Goal: Use online tool/utility: Utilize a website feature to perform a specific function

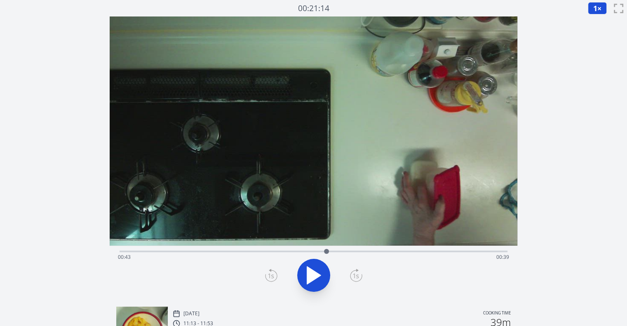
drag, startPoint x: 129, startPoint y: 250, endPoint x: 326, endPoint y: 260, distance: 198.1
click at [326, 252] on div "Time elapsed: 00:43 Time remaining: 00:39" at bounding box center [314, 252] width 388 height 2
click at [325, 282] on icon at bounding box center [313, 275] width 23 height 23
click at [276, 277] on icon at bounding box center [271, 275] width 12 height 13
drag, startPoint x: 276, startPoint y: 277, endPoint x: 272, endPoint y: 276, distance: 4.6
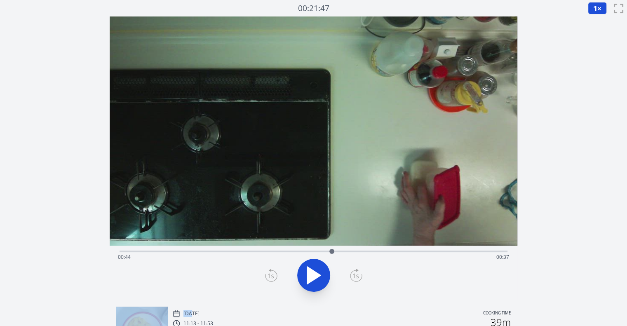
click at [272, 276] on icon at bounding box center [271, 275] width 12 height 13
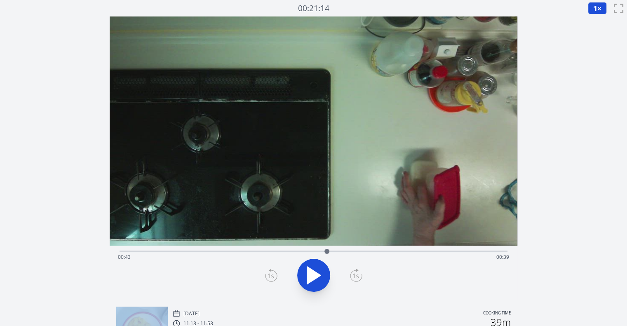
click at [328, 253] on div at bounding box center [326, 251] width 5 height 5
click at [333, 250] on div at bounding box center [333, 251] width 5 height 5
click at [329, 249] on div at bounding box center [327, 251] width 5 height 5
click at [362, 275] on div at bounding box center [314, 276] width 398 height 40
click at [357, 275] on icon at bounding box center [356, 276] width 6 height 5
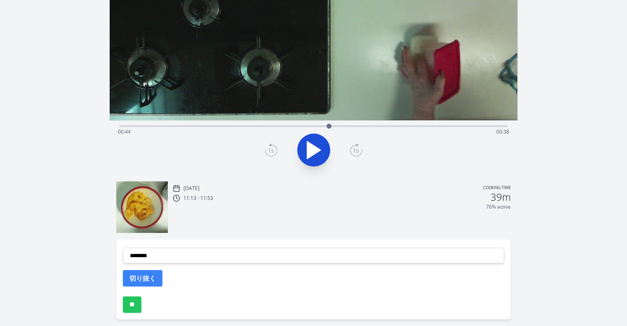
scroll to position [128, 0]
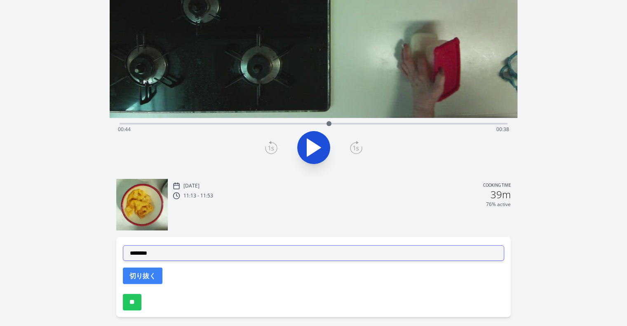
click at [313, 248] on select "**********" at bounding box center [313, 253] width 381 height 16
select select "**********"
click at [123, 245] on select "**********" at bounding box center [313, 253] width 381 height 16
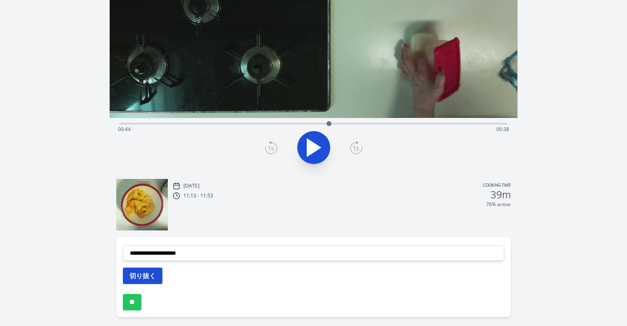
click at [142, 276] on button "切り抜く" at bounding box center [143, 276] width 40 height 16
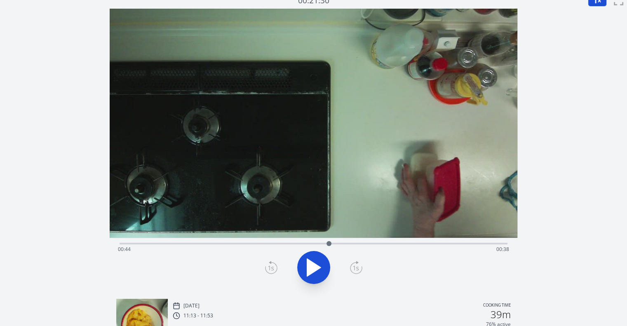
scroll to position [7, 0]
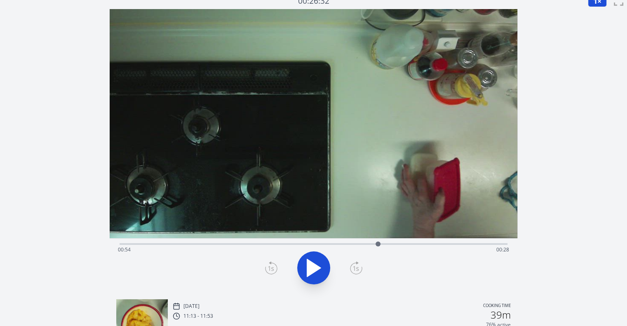
drag, startPoint x: 329, startPoint y: 242, endPoint x: 378, endPoint y: 237, distance: 48.9
click at [378, 237] on div "Time elapsed: 00:54 Time remaining: 00:28" at bounding box center [314, 151] width 408 height 284
click at [308, 269] on icon at bounding box center [309, 268] width 5 height 18
drag, startPoint x: 419, startPoint y: 244, endPoint x: 406, endPoint y: 246, distance: 13.8
click at [406, 246] on div at bounding box center [405, 244] width 5 height 5
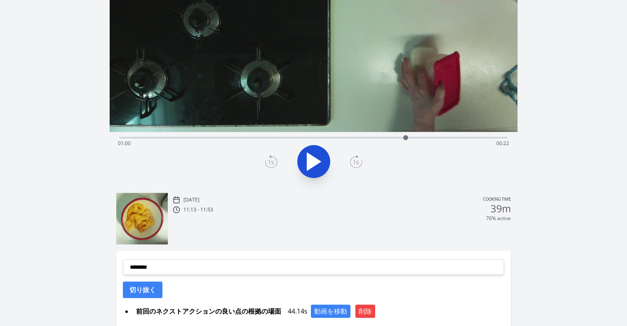
scroll to position [114, 0]
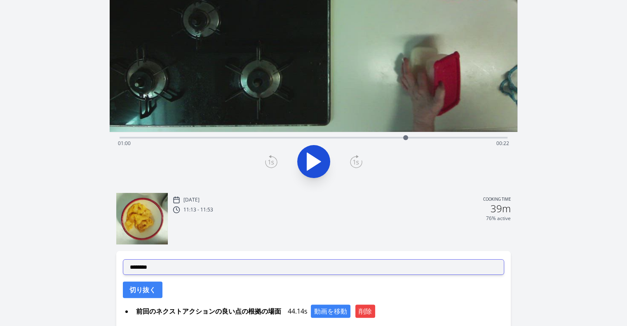
click at [333, 270] on select "**********" at bounding box center [313, 267] width 381 height 16
select select "**********"
click at [123, 259] on select "**********" at bounding box center [313, 267] width 381 height 16
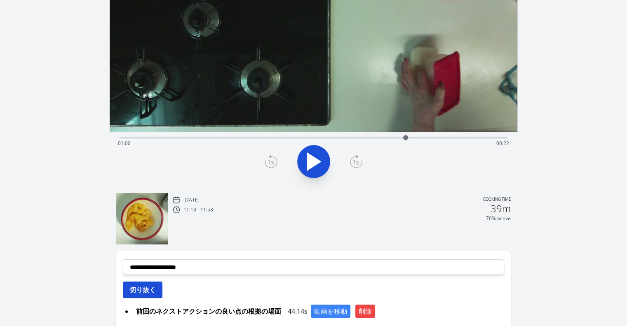
click at [137, 296] on button "切り抜く" at bounding box center [143, 290] width 40 height 16
select select
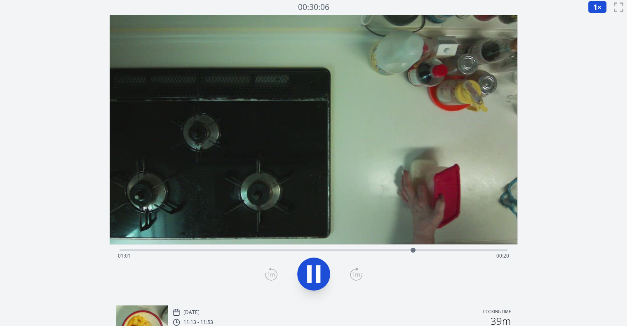
scroll to position [0, 0]
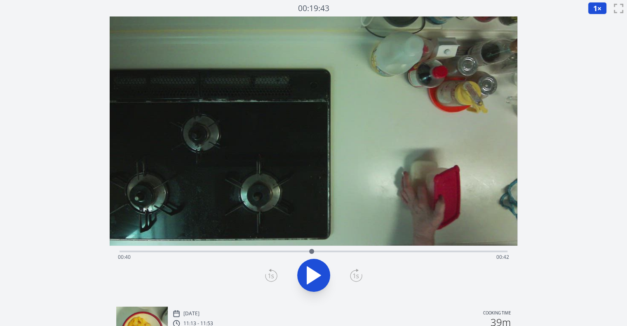
drag, startPoint x: 430, startPoint y: 250, endPoint x: 312, endPoint y: 255, distance: 118.8
click at [312, 255] on div at bounding box center [311, 251] width 12 height 12
click at [313, 280] on icon at bounding box center [313, 275] width 23 height 23
click at [265, 275] on icon at bounding box center [271, 275] width 12 height 11
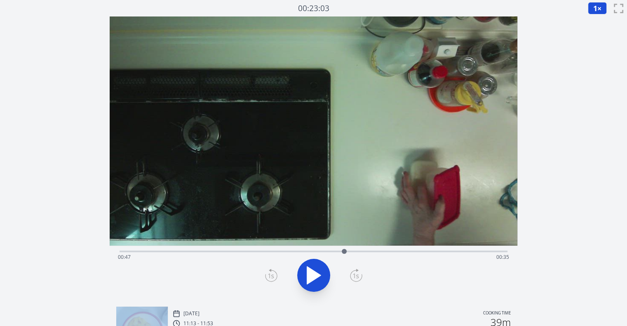
click at [265, 275] on icon at bounding box center [271, 275] width 12 height 11
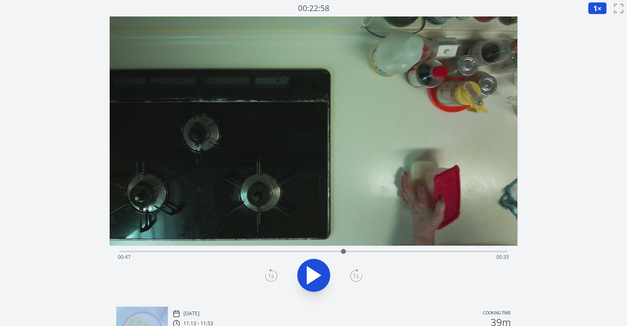
click at [265, 275] on icon at bounding box center [271, 275] width 12 height 11
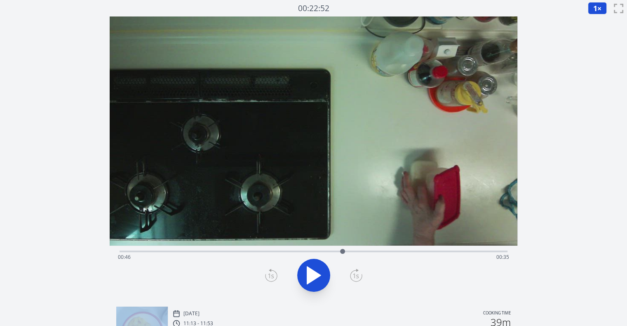
click at [265, 275] on icon at bounding box center [271, 275] width 12 height 11
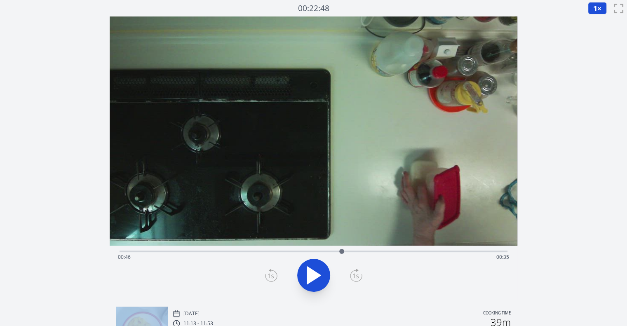
click at [265, 275] on icon at bounding box center [271, 275] width 12 height 11
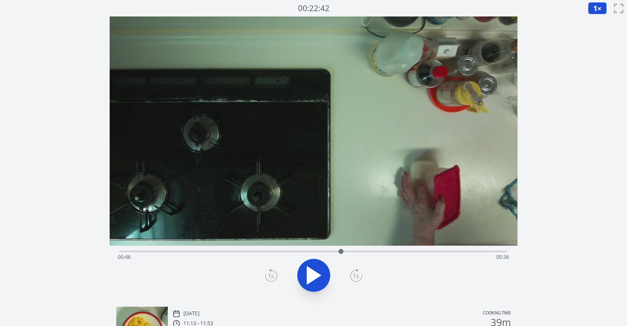
click at [265, 275] on icon at bounding box center [271, 275] width 12 height 11
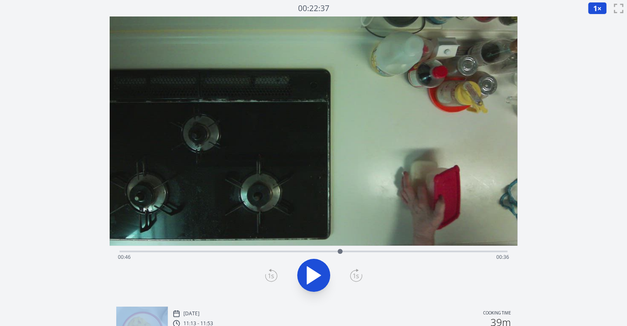
click at [265, 275] on icon at bounding box center [271, 275] width 12 height 11
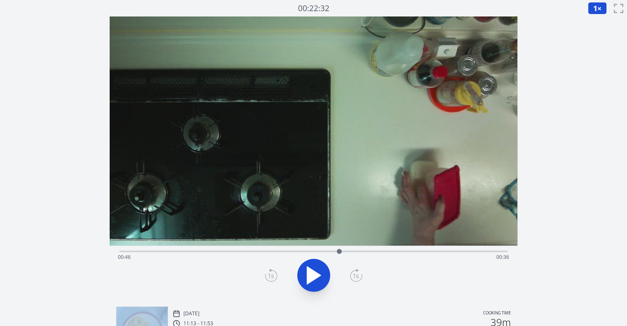
click at [265, 275] on icon at bounding box center [271, 275] width 12 height 11
click at [354, 271] on icon at bounding box center [356, 275] width 12 height 11
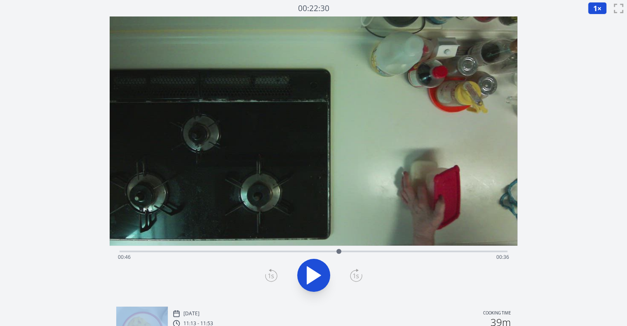
click at [354, 271] on icon at bounding box center [356, 275] width 12 height 11
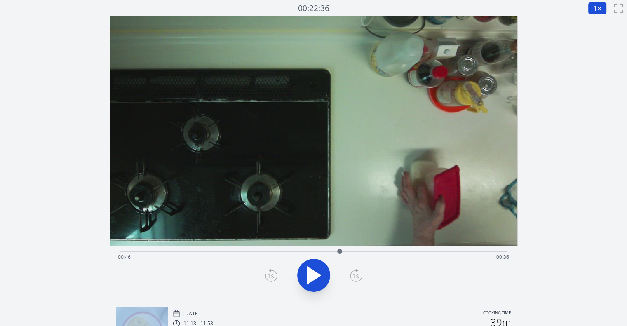
click at [354, 271] on icon at bounding box center [356, 275] width 12 height 11
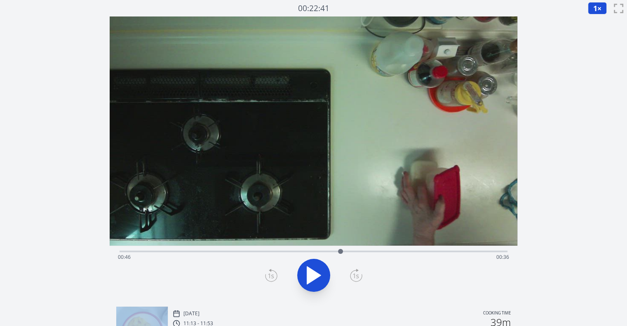
click at [354, 271] on icon at bounding box center [356, 275] width 12 height 11
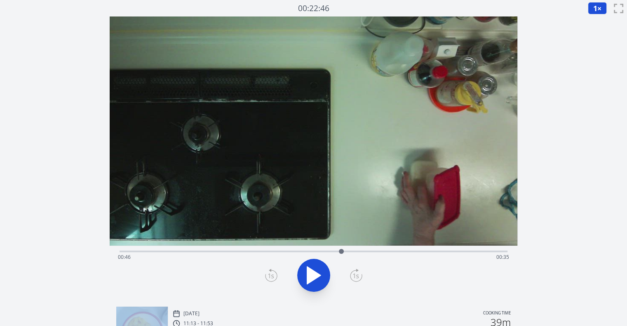
click at [354, 271] on icon at bounding box center [356, 275] width 12 height 11
